Goal: Information Seeking & Learning: Learn about a topic

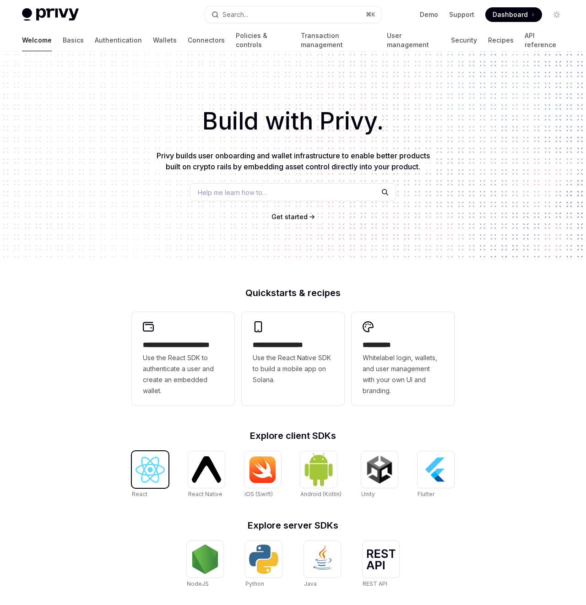
click at [162, 474] on img at bounding box center [150, 470] width 29 height 26
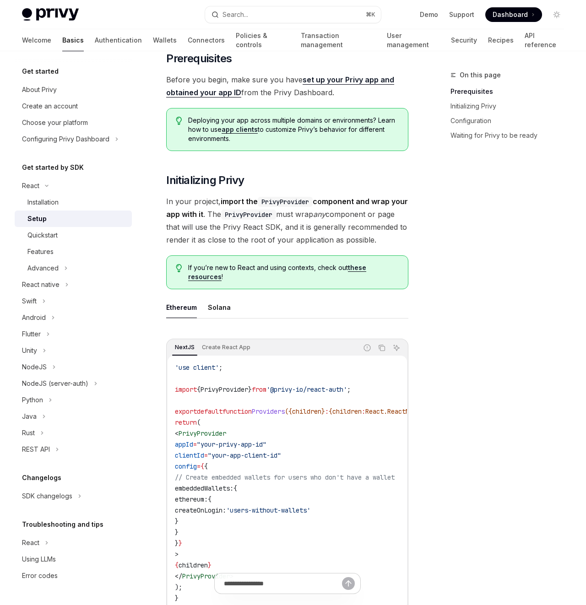
scroll to position [62, 0]
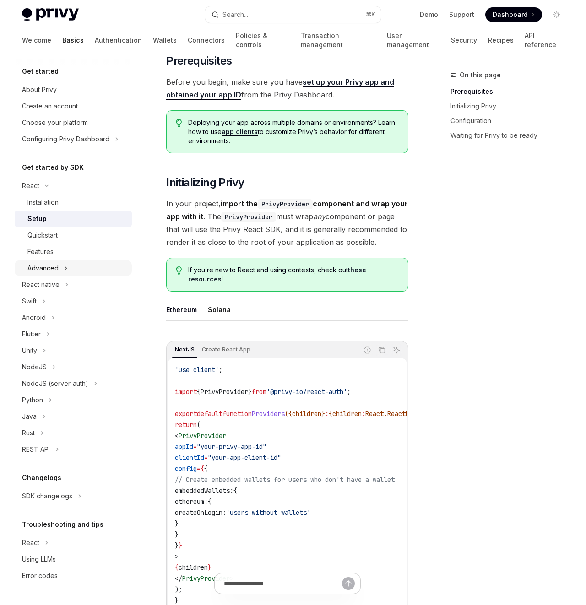
click at [71, 264] on button "Advanced" at bounding box center [73, 268] width 117 height 16
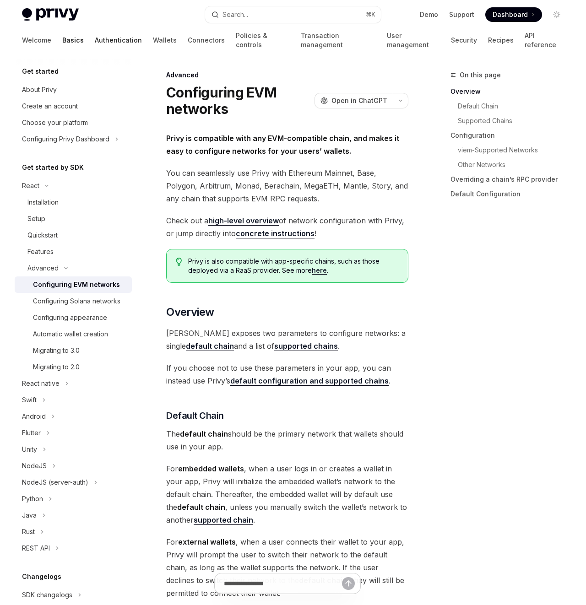
click at [95, 40] on link "Authentication" at bounding box center [118, 40] width 47 height 22
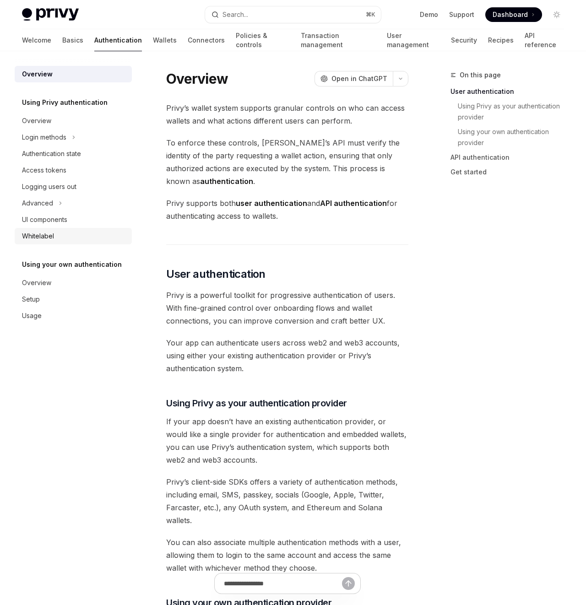
click at [55, 233] on div "Whitelabel" at bounding box center [74, 236] width 104 height 11
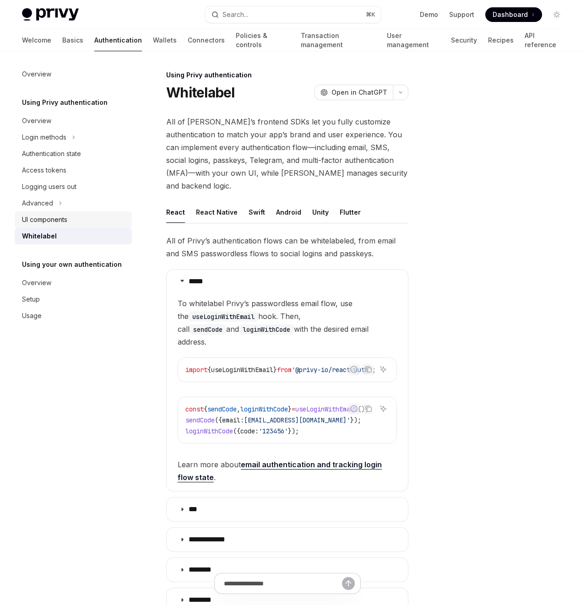
click at [69, 225] on link "UI components" at bounding box center [73, 220] width 117 height 16
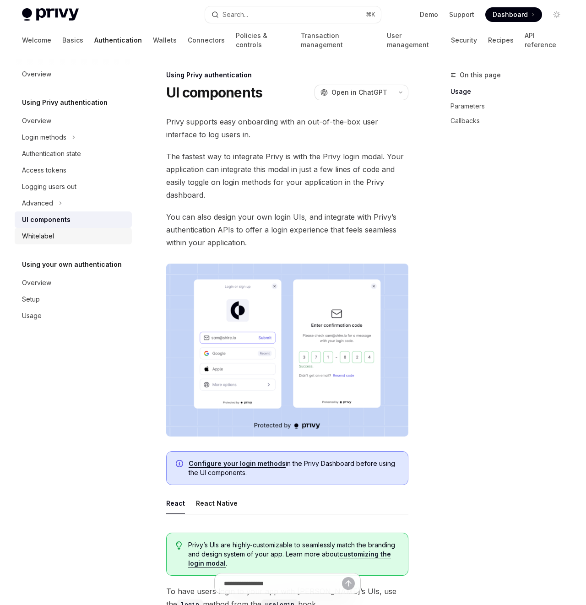
click at [53, 234] on div "Whitelabel" at bounding box center [38, 236] width 32 height 11
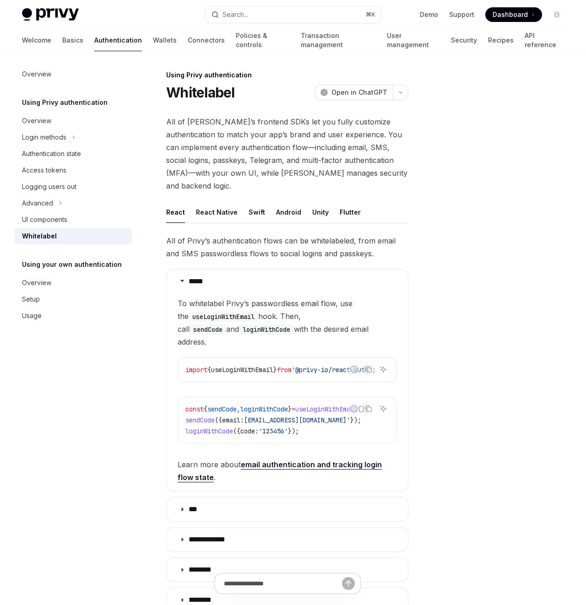
drag, startPoint x: 185, startPoint y: 289, endPoint x: 359, endPoint y: 328, distance: 177.9
click at [353, 320] on span "To whitelabel Privy’s passwordless email flow, use the useLoginWithEmail hook. …" at bounding box center [287, 322] width 219 height 51
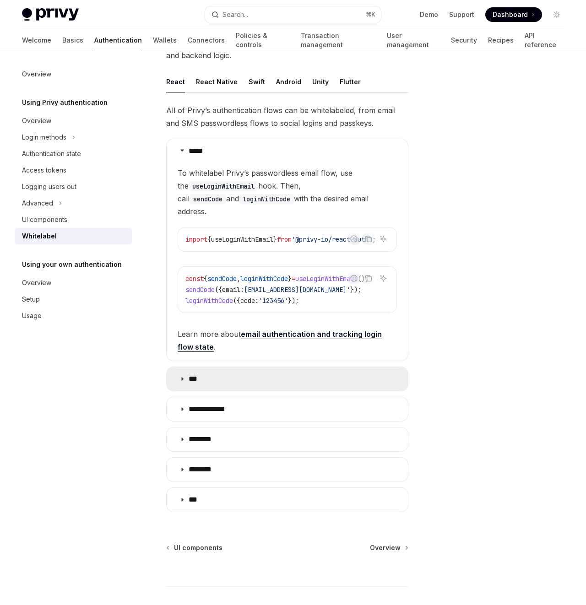
scroll to position [173, 0]
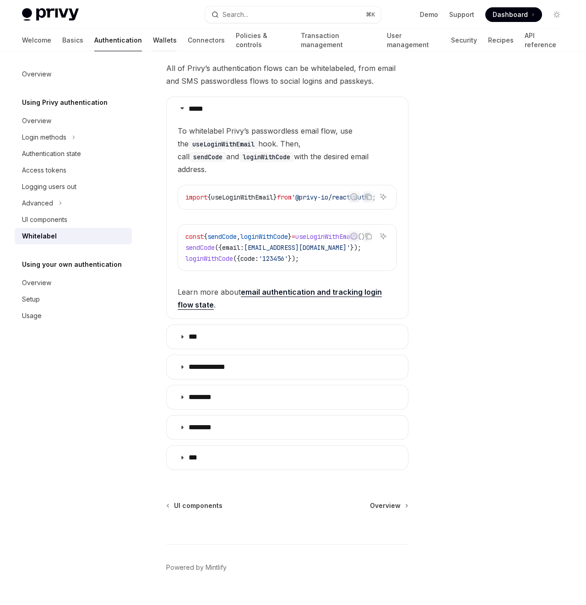
click at [153, 36] on link "Wallets" at bounding box center [165, 40] width 24 height 22
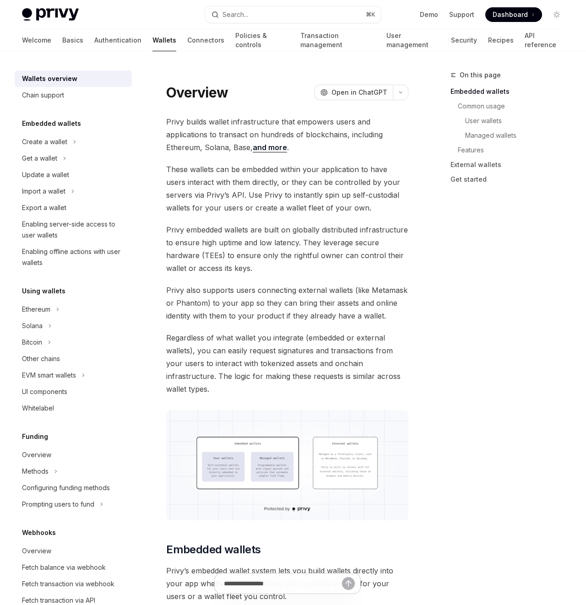
click at [178, 41] on div "Welcome Basics Authentication Wallets Connectors Policies & controls Transactio…" at bounding box center [293, 40] width 542 height 22
click at [187, 35] on link "Connectors" at bounding box center [205, 40] width 37 height 22
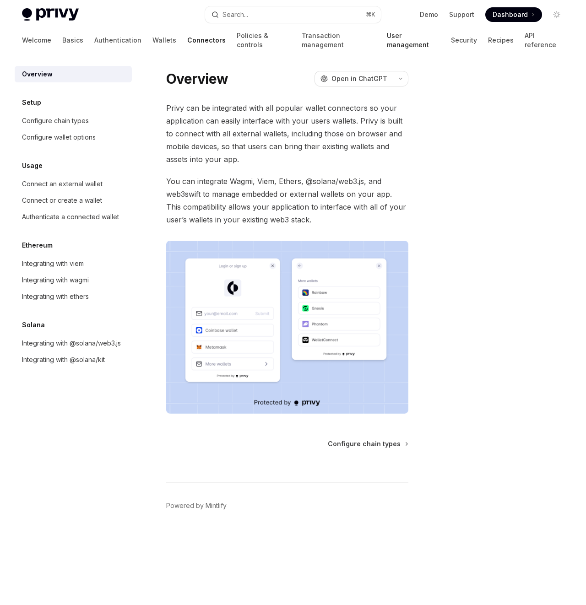
click at [387, 39] on link "User management" at bounding box center [413, 40] width 53 height 22
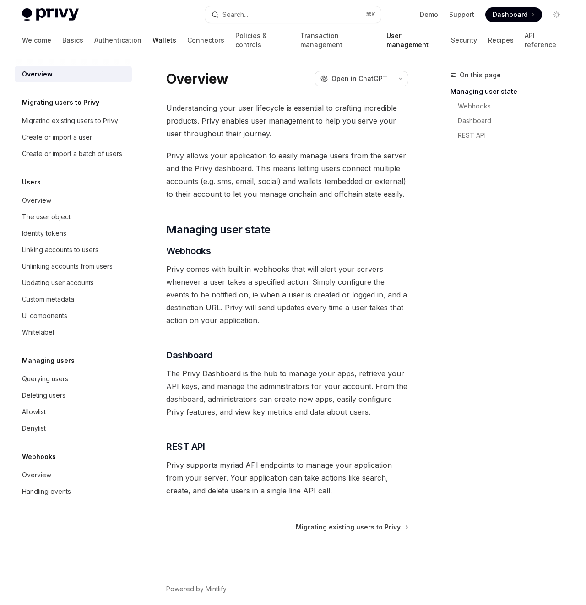
click at [152, 42] on link "Wallets" at bounding box center [164, 40] width 24 height 22
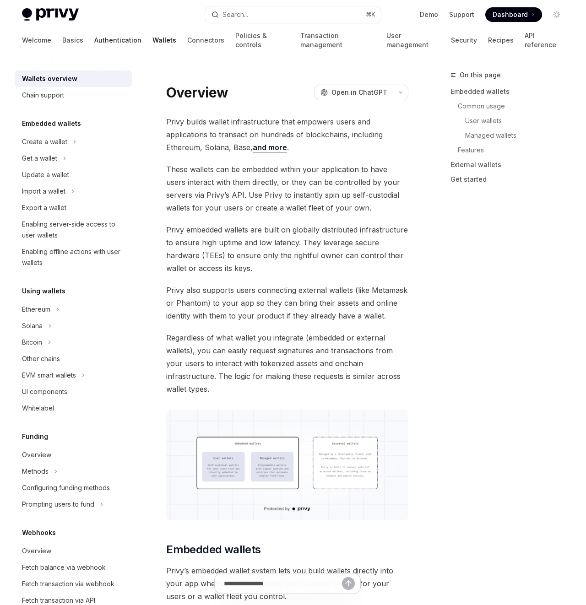
click at [94, 40] on link "Authentication" at bounding box center [117, 40] width 47 height 22
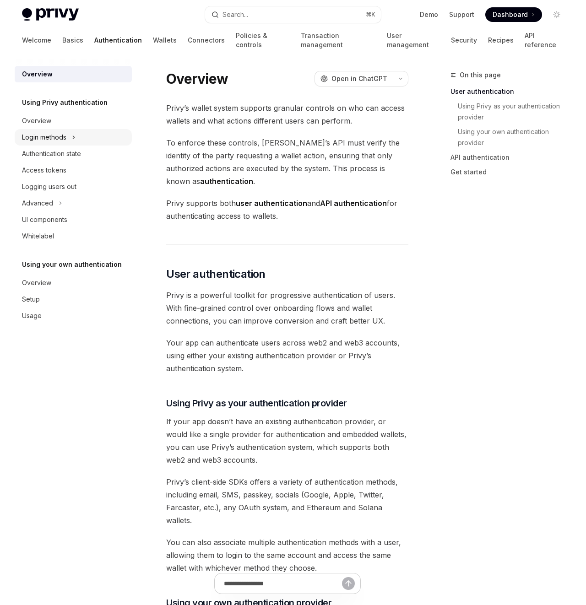
click at [74, 137] on icon "Toggle Login methods section" at bounding box center [73, 137] width 1 height 3
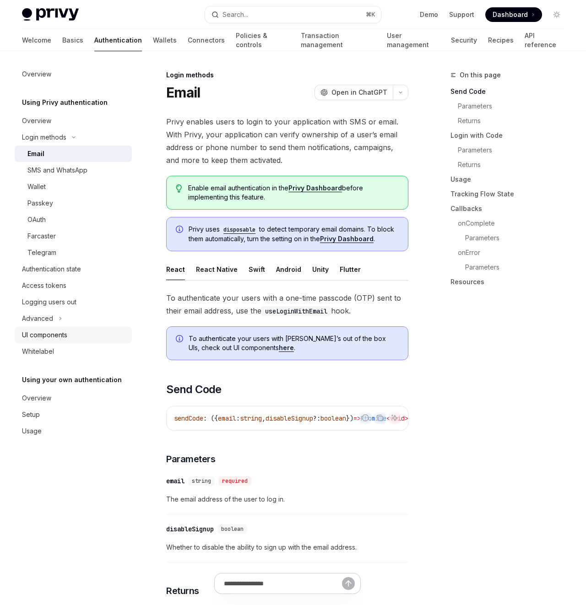
click at [73, 336] on div "UI components" at bounding box center [74, 335] width 104 height 11
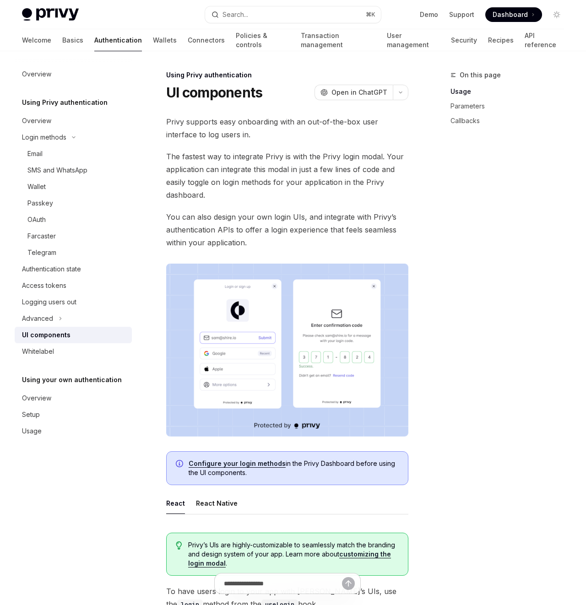
type textarea "*"
